Goal: Check status: Check status

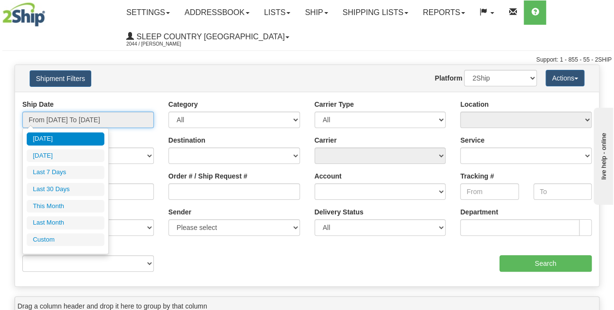
click at [96, 125] on input "From [DATE] To [DATE]" at bounding box center [88, 120] width 132 height 17
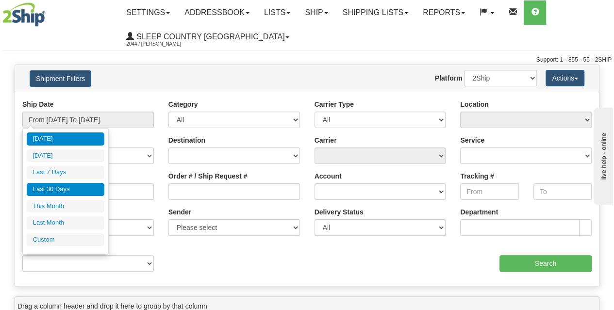
click at [67, 191] on li "Last 30 Days" at bounding box center [66, 189] width 78 height 13
type input "From [DATE] To [DATE]"
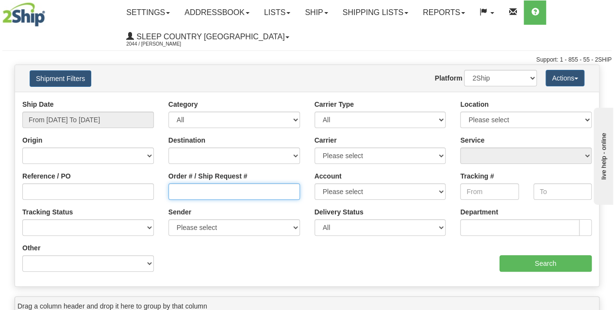
click at [204, 193] on input "Order # / Ship Request #" at bounding box center [235, 192] width 132 height 17
paste input "9000I126522"
type input "9000I126522"
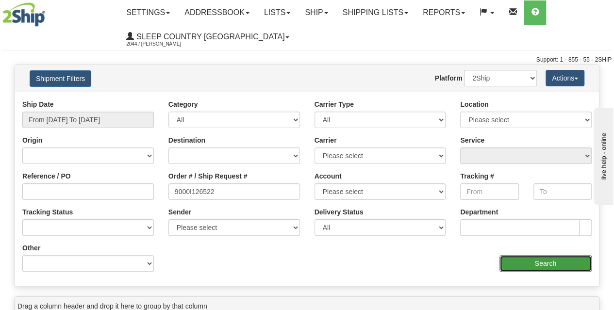
click at [544, 258] on input "Search" at bounding box center [546, 263] width 93 height 17
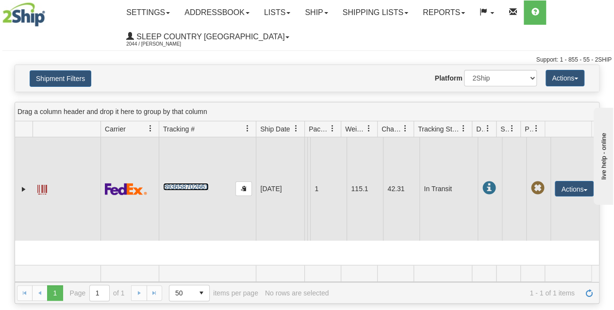
click at [195, 191] on link "393658702661" at bounding box center [185, 187] width 45 height 8
